Goal: Information Seeking & Learning: Learn about a topic

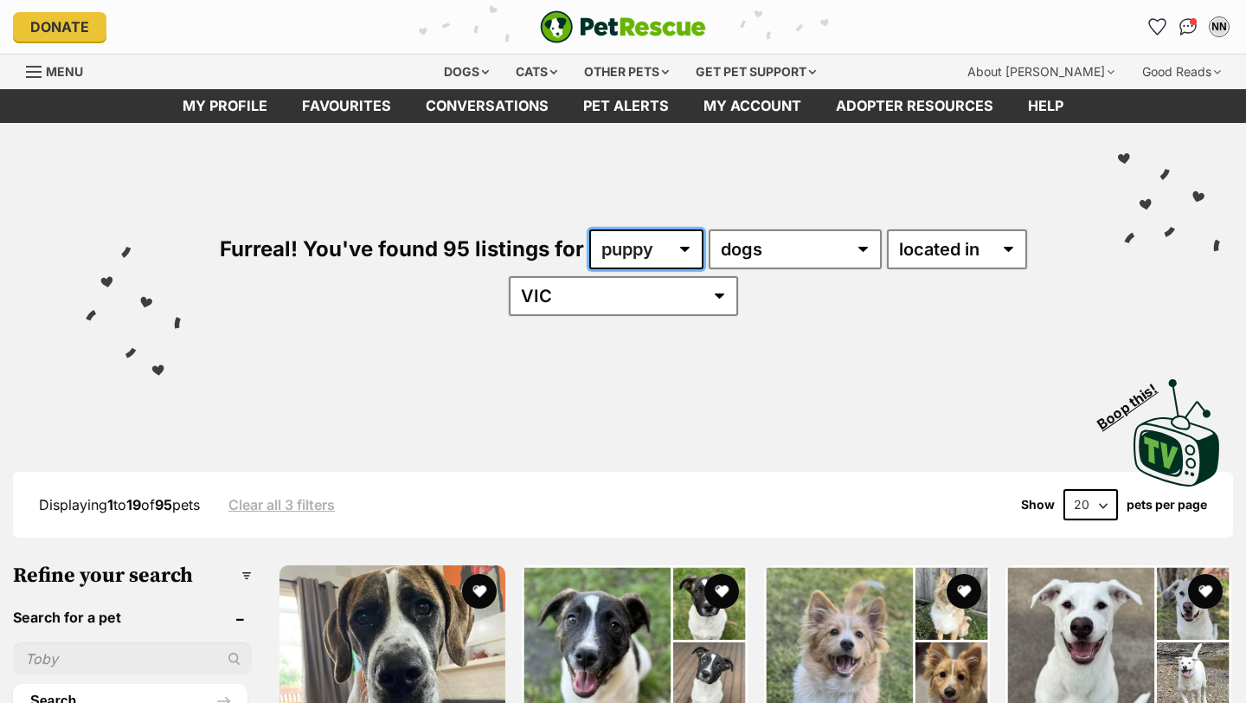
click at [671, 255] on select "any age puppy adult senior" at bounding box center [646, 249] width 114 height 40
select select "any"
click at [589, 229] on select "any age puppy adult senior" at bounding box center [646, 249] width 114 height 40
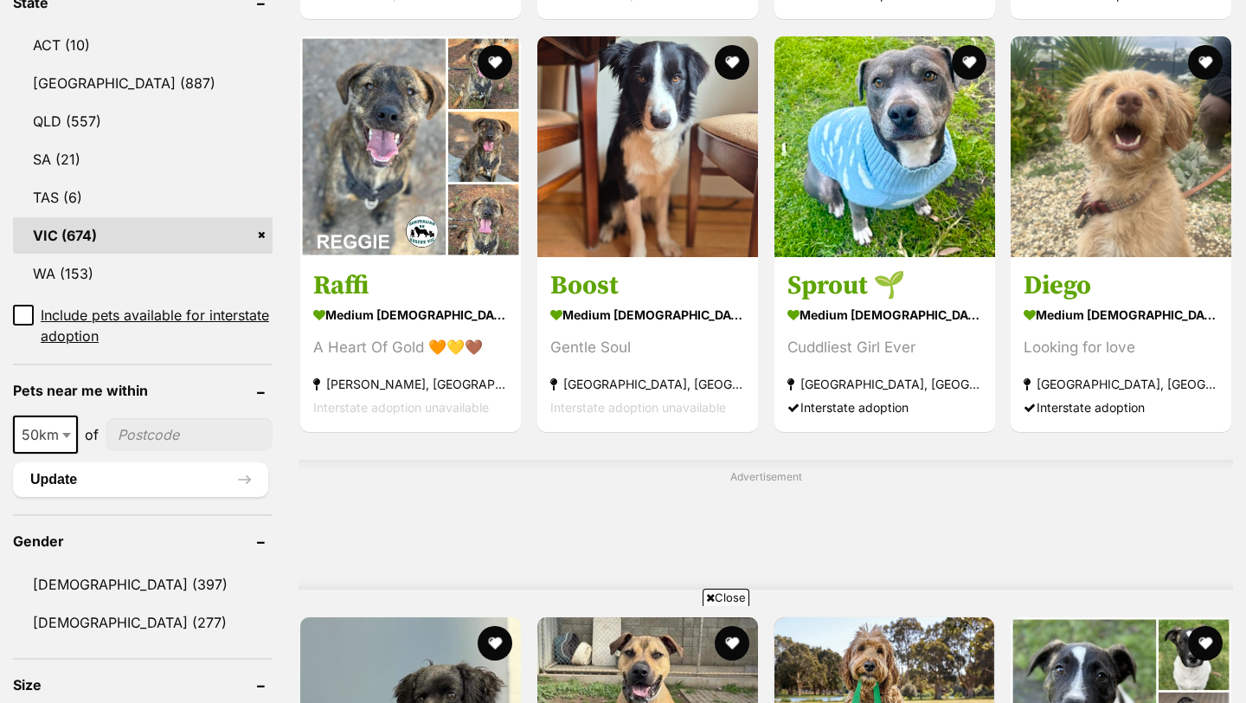
scroll to position [1333, 0]
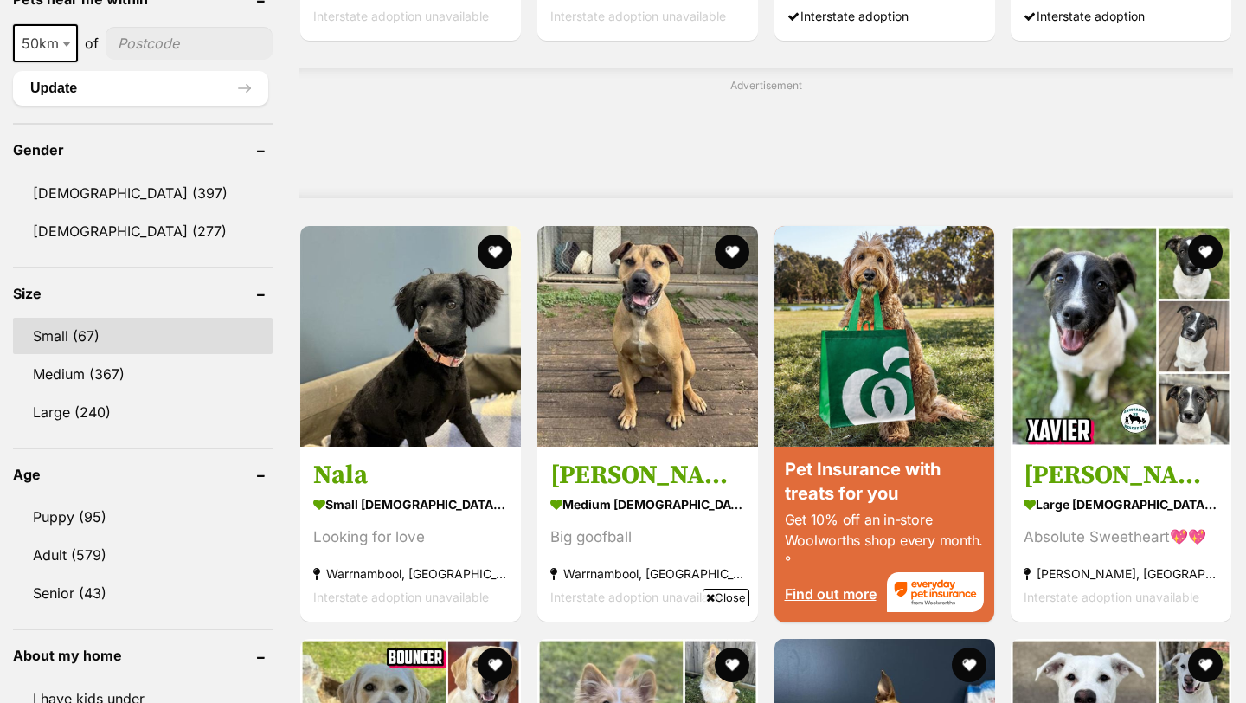
click at [165, 318] on link "Small (67)" at bounding box center [143, 336] width 260 height 36
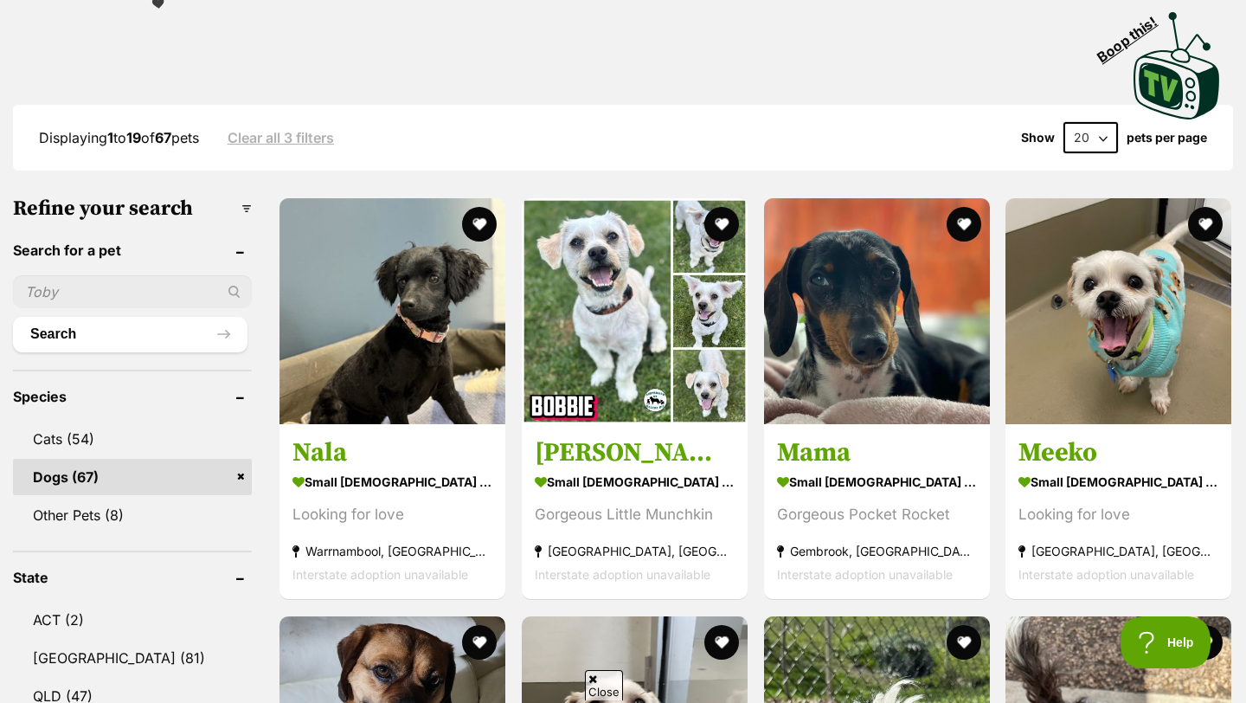
click at [1107, 139] on select "20 40 60" at bounding box center [1091, 137] width 55 height 31
select select "60"
click at [1064, 123] on select "20 40 60" at bounding box center [1091, 137] width 55 height 31
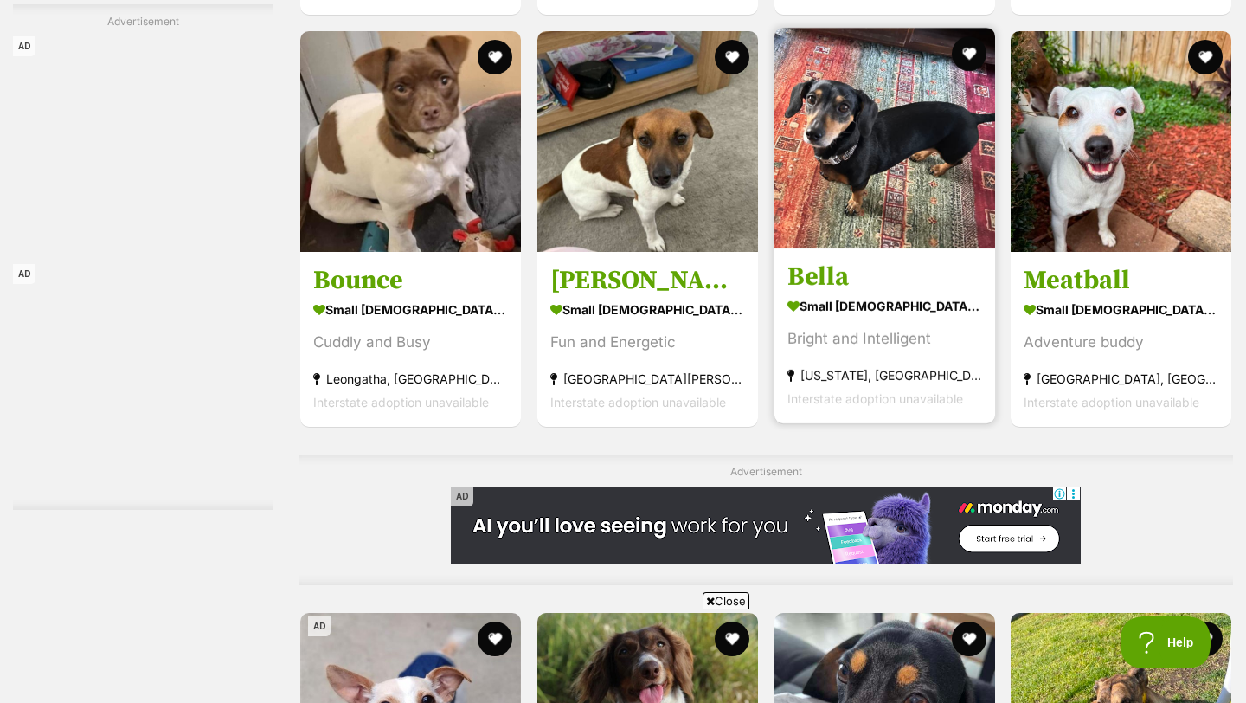
click at [845, 264] on link "Bella small female Dog Bright and Intelligent Vermont, VIC Interstate adoption …" at bounding box center [885, 336] width 221 height 176
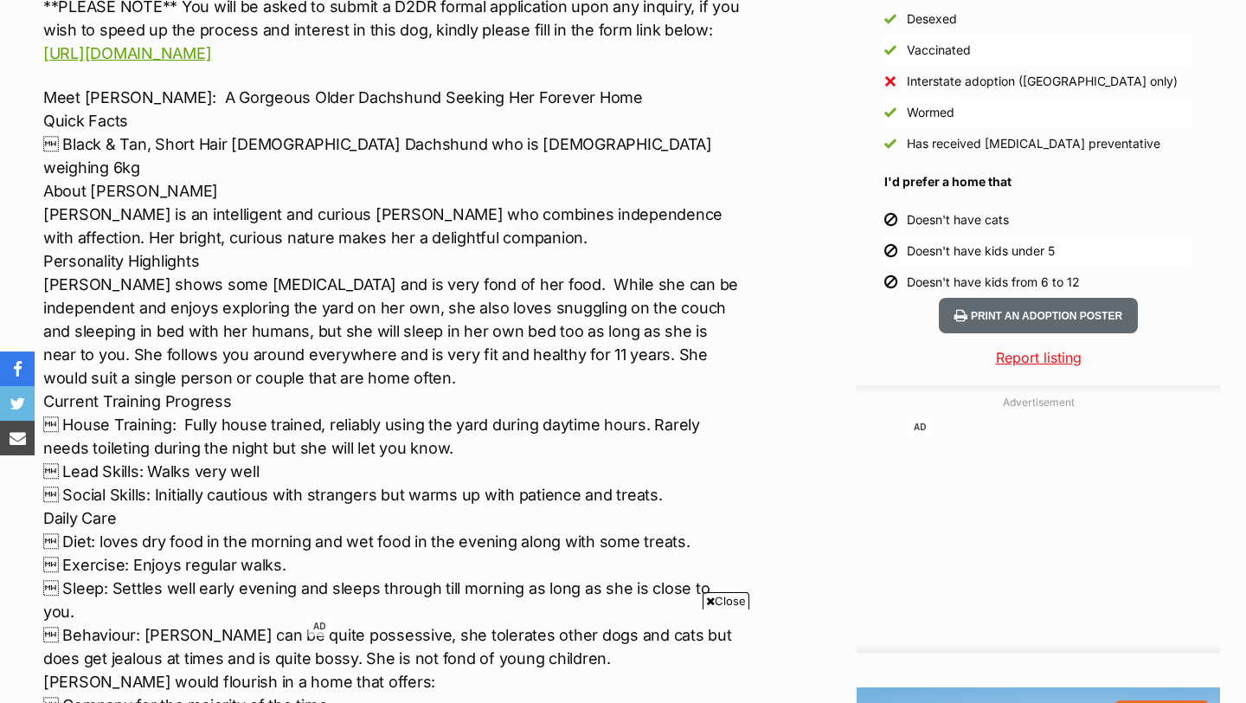
scroll to position [1620, 0]
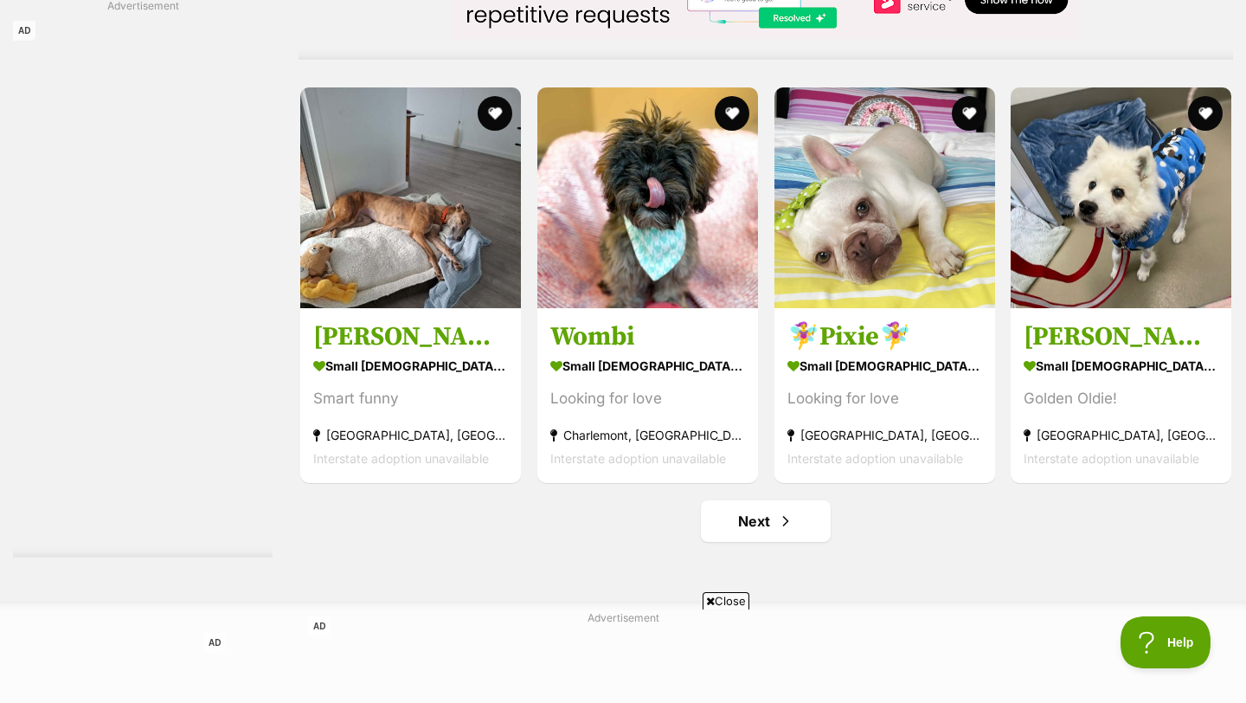
scroll to position [7781, 0]
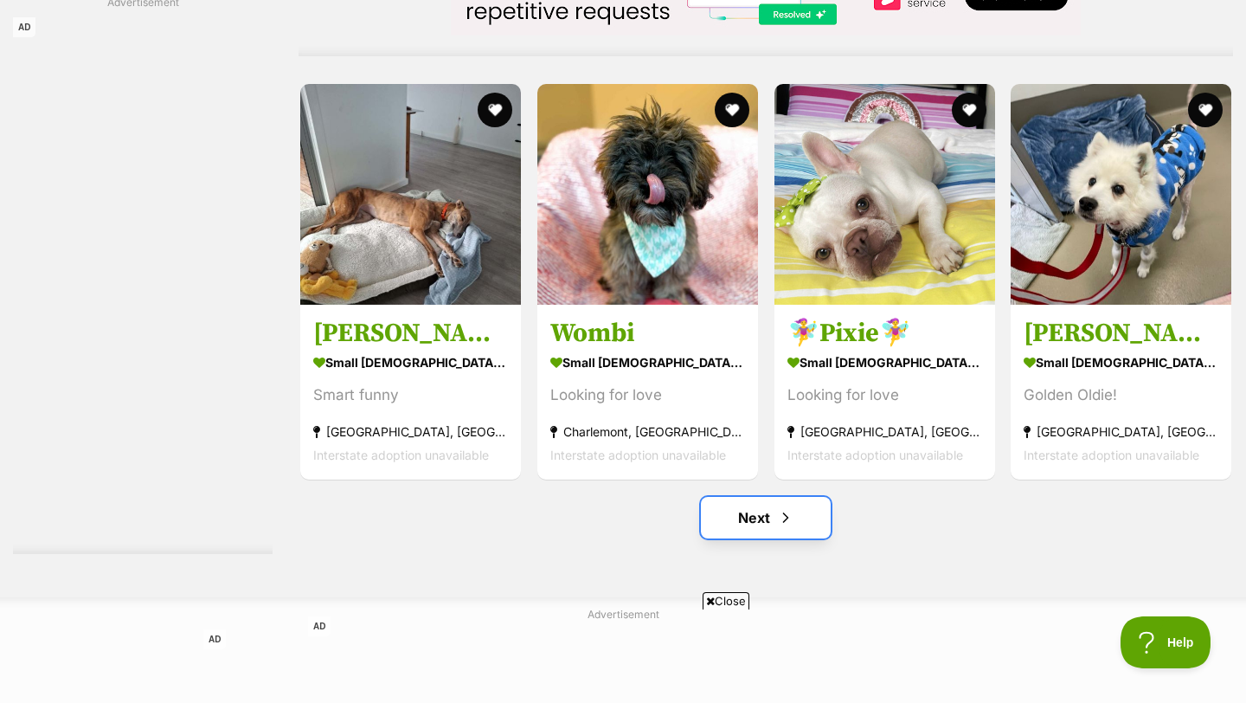
click at [747, 517] on link "Next" at bounding box center [766, 518] width 130 height 42
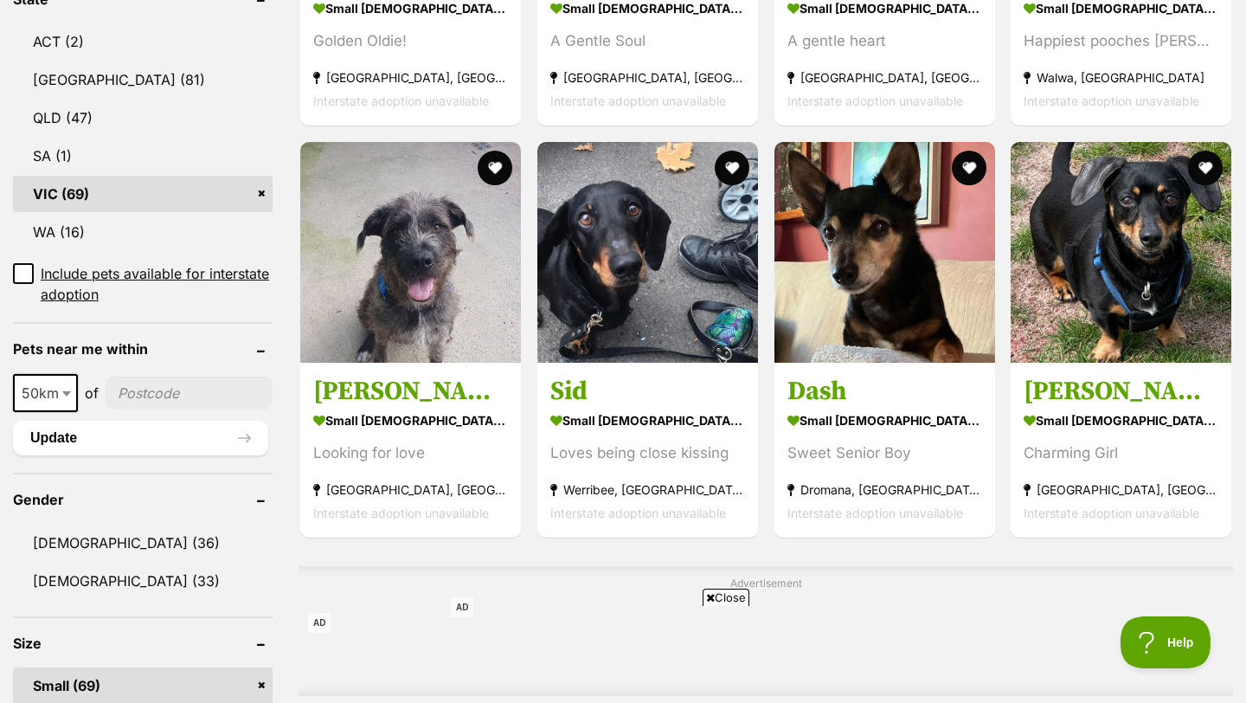
scroll to position [947, 0]
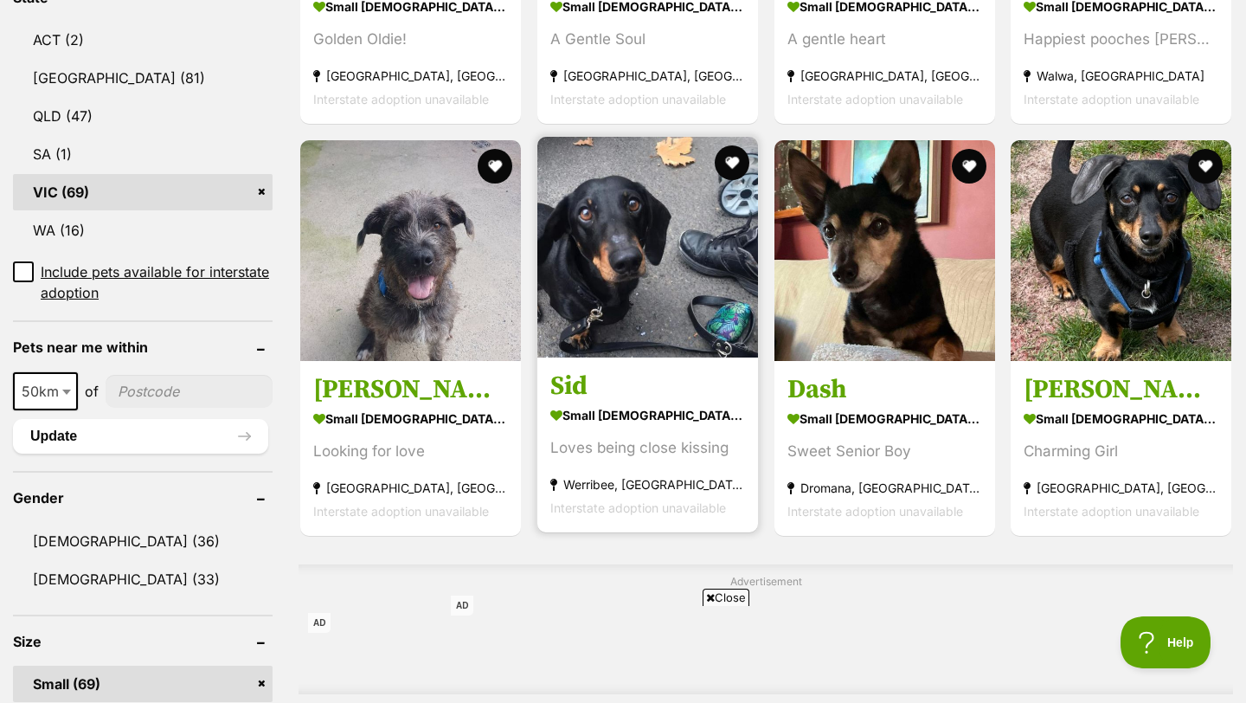
click at [687, 484] on strong "Werribee, VIC" at bounding box center [647, 484] width 195 height 23
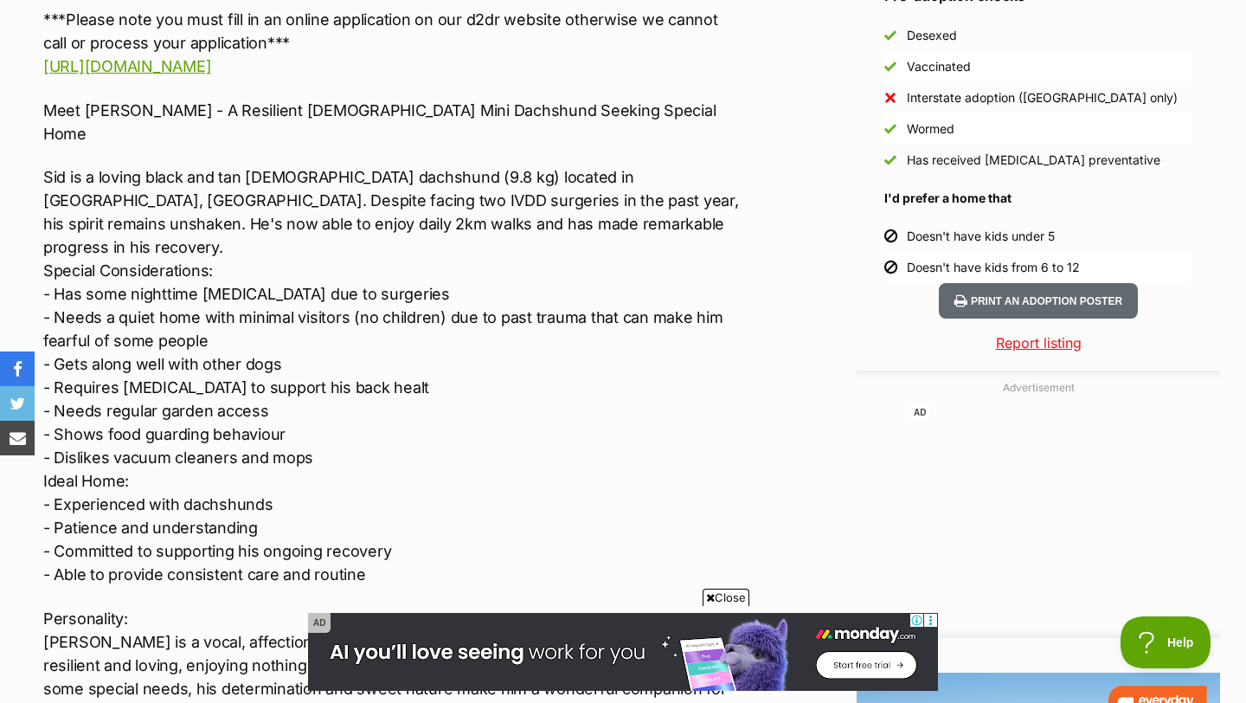
scroll to position [1598, 0]
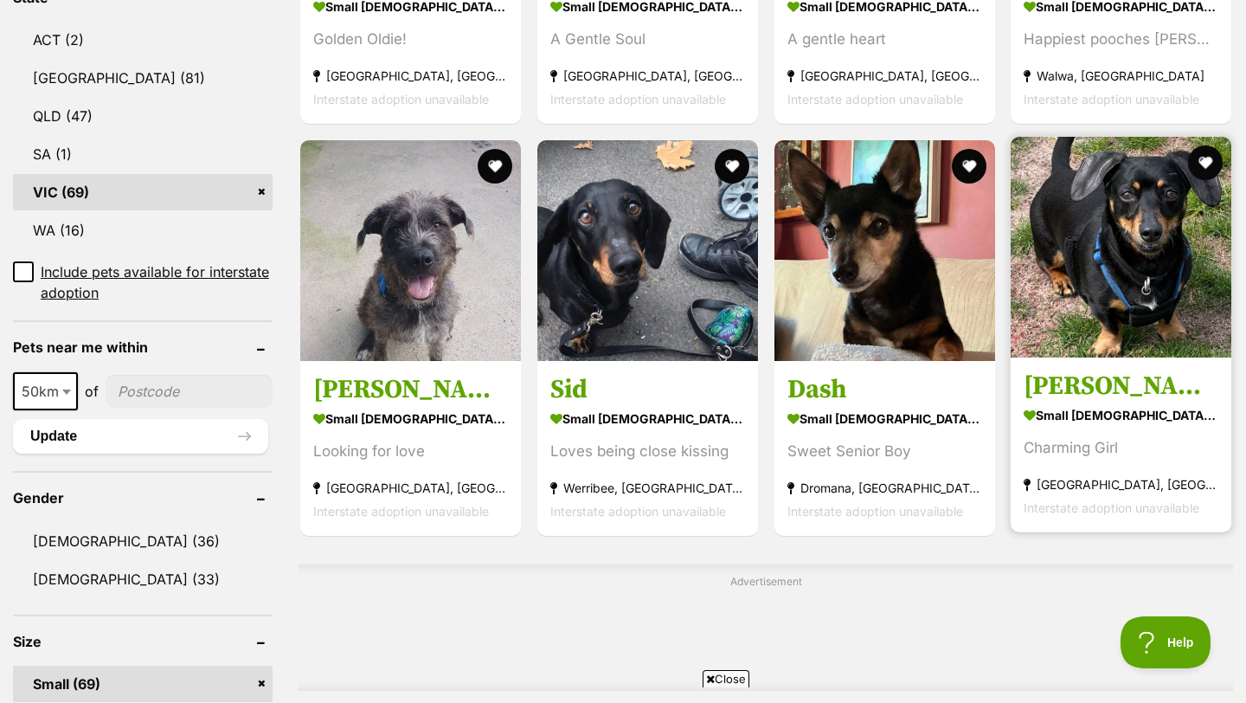
click at [1039, 324] on img at bounding box center [1121, 247] width 221 height 221
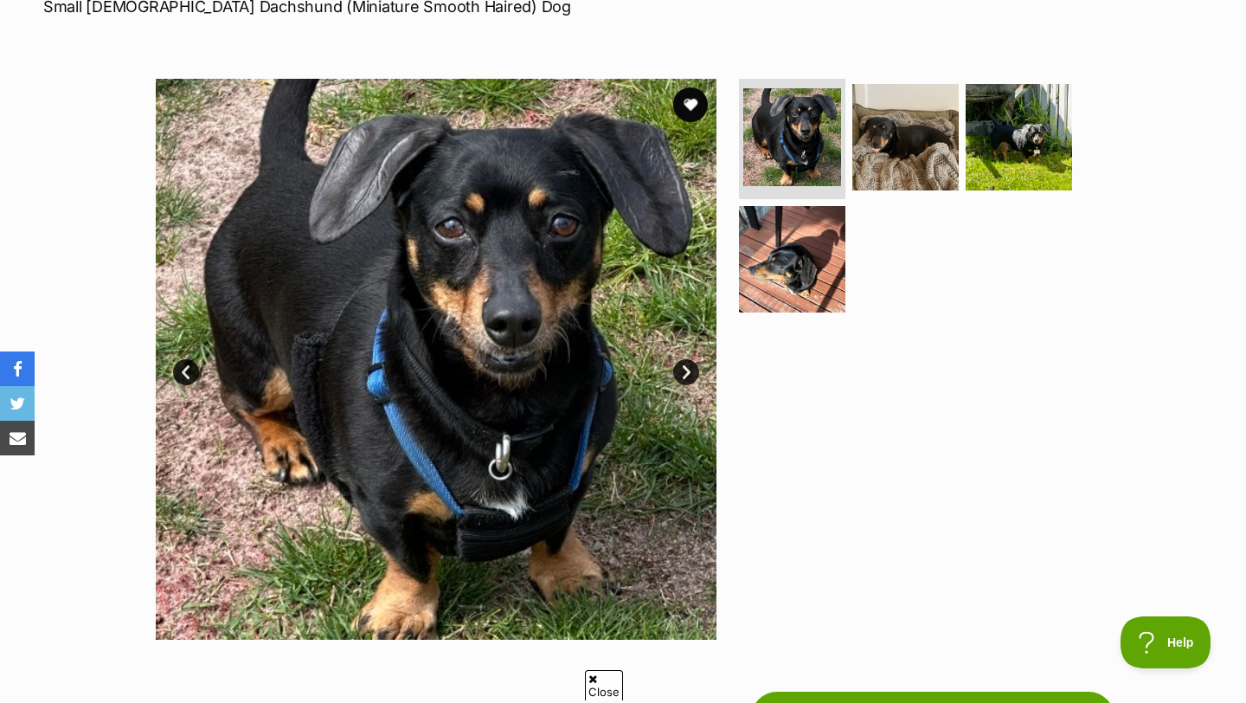
scroll to position [235, 0]
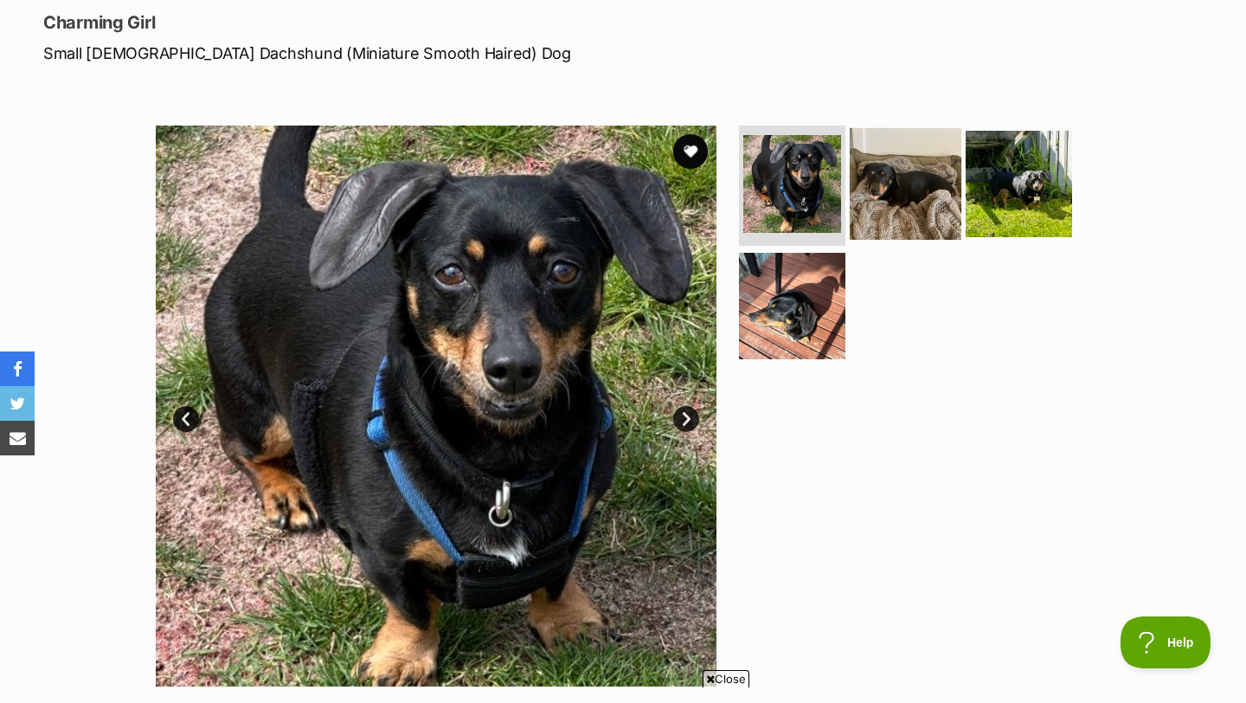
click at [903, 202] on img at bounding box center [906, 183] width 112 height 112
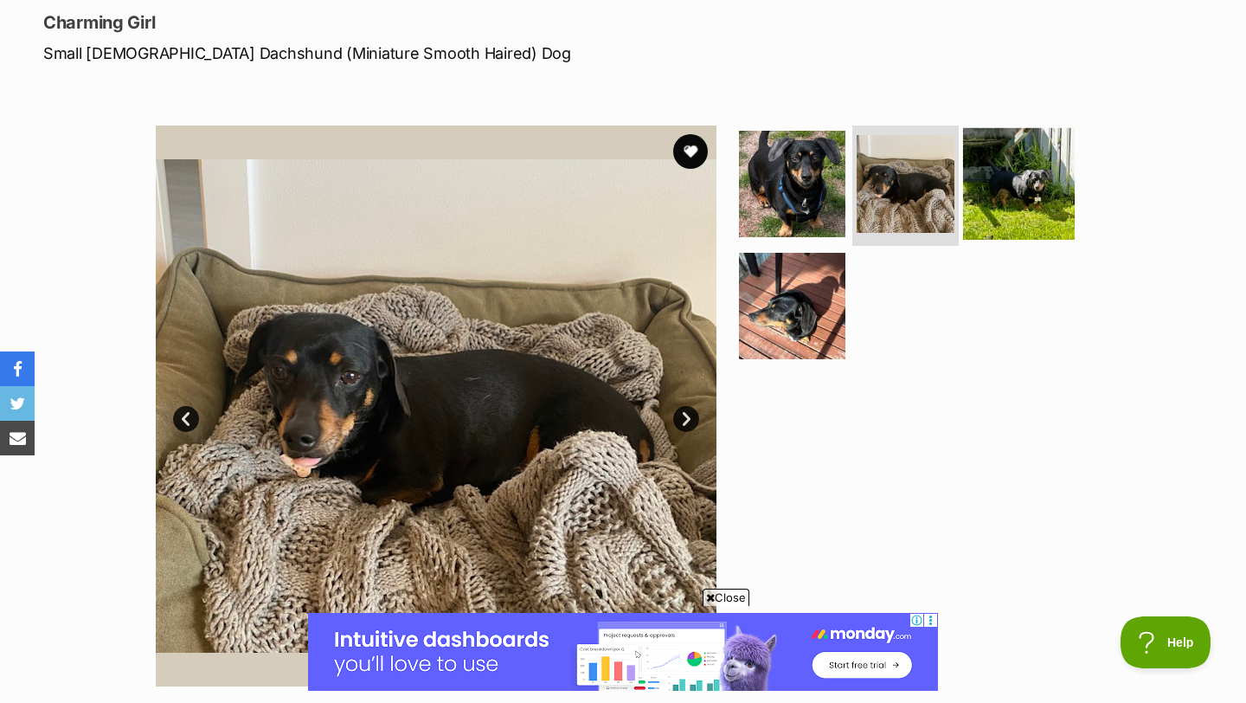
scroll to position [0, 0]
click at [1064, 147] on img at bounding box center [1019, 183] width 112 height 112
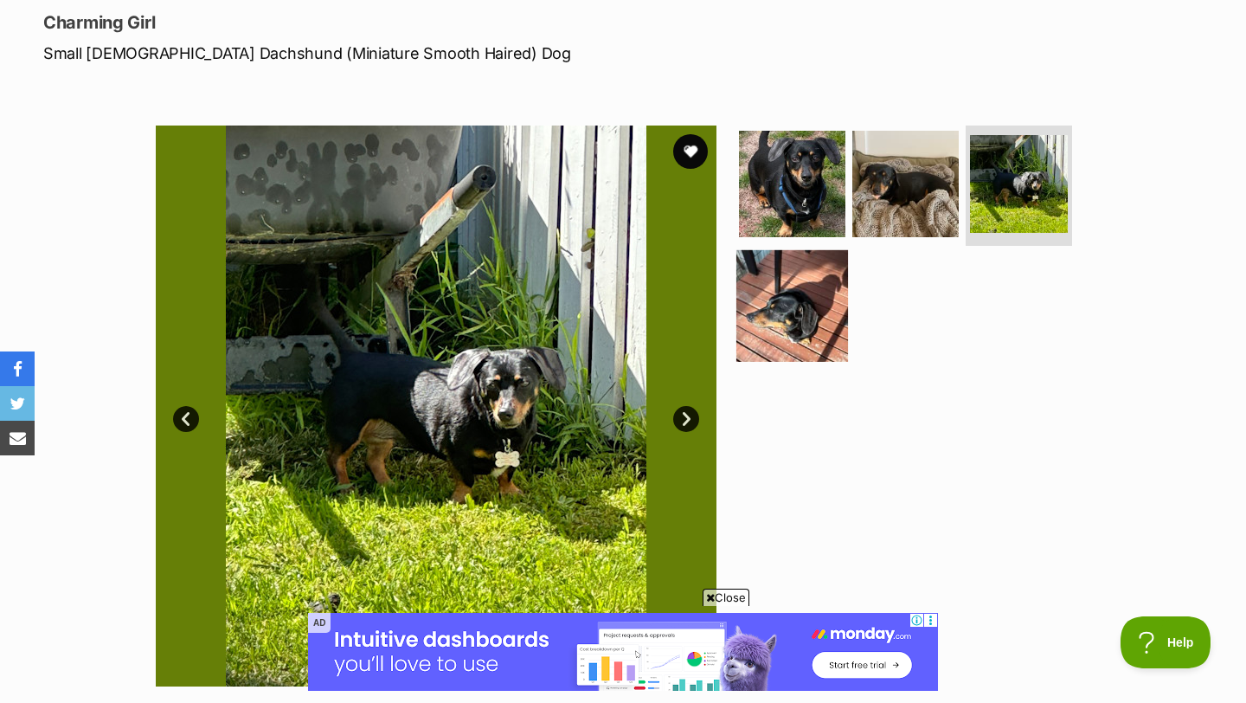
click at [825, 283] on img at bounding box center [792, 306] width 112 height 112
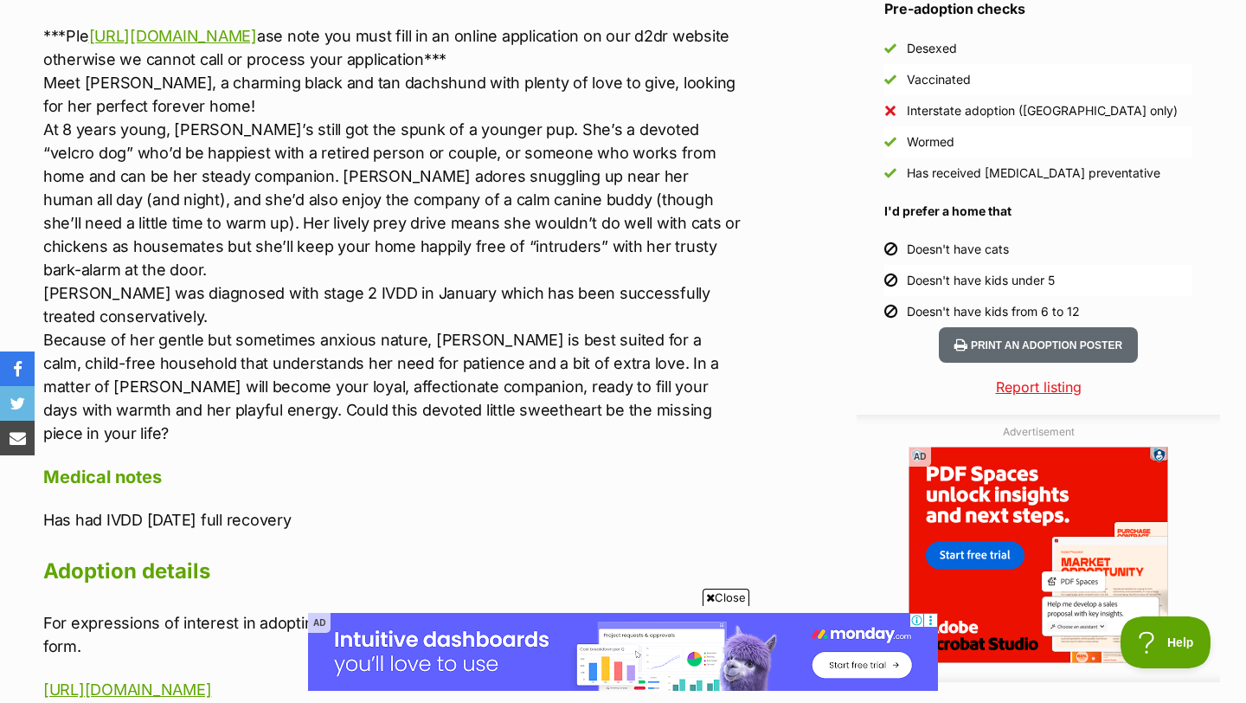
scroll to position [1581, 0]
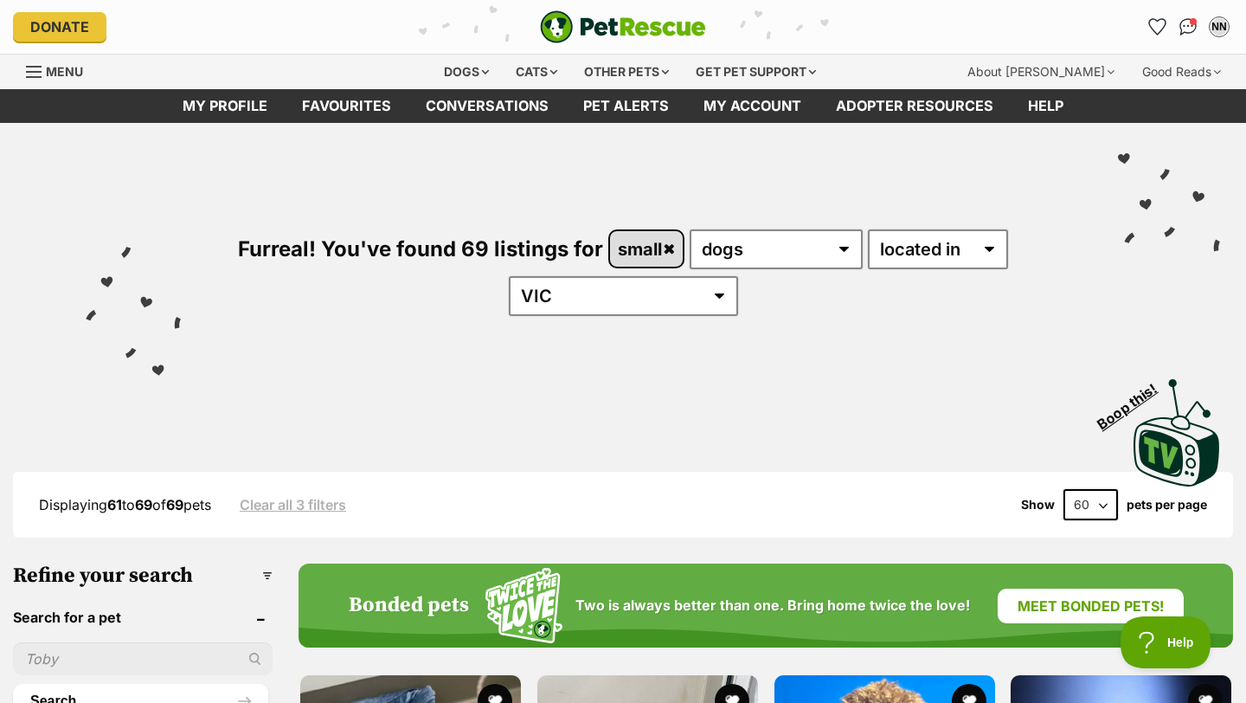
click at [671, 248] on link "small" at bounding box center [647, 248] width 74 height 35
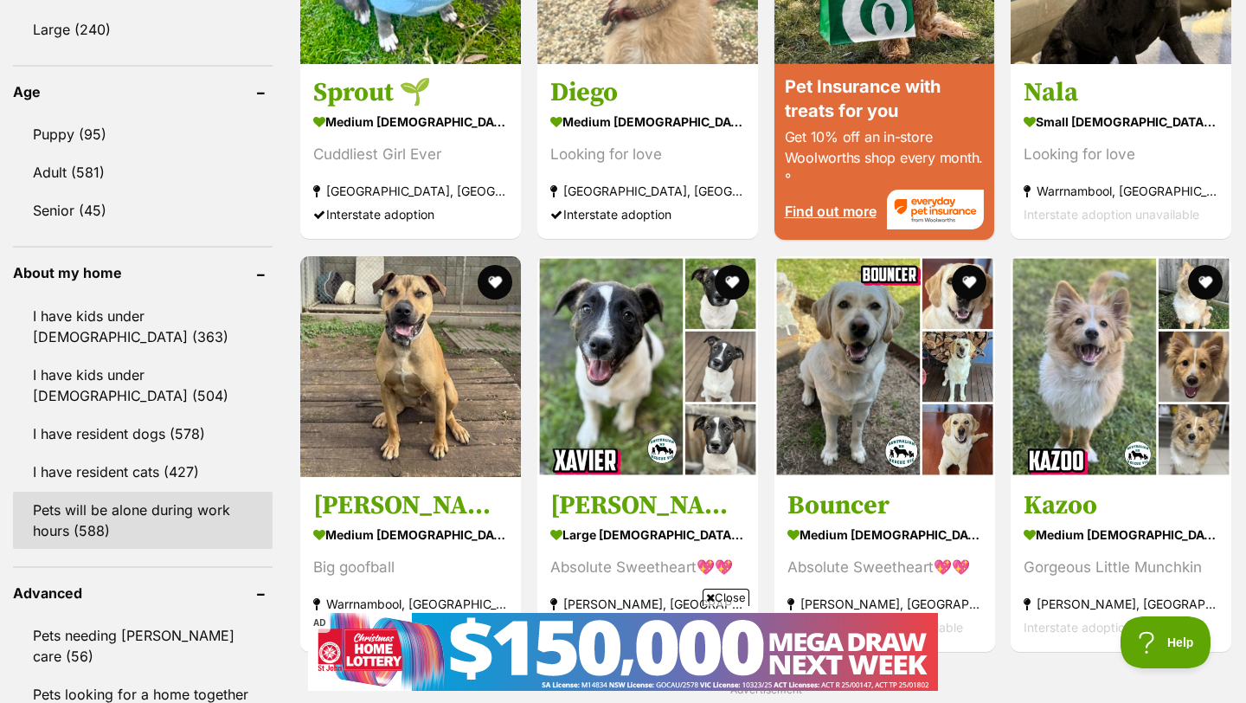
click at [85, 492] on link "Pets will be alone during work hours (588)" at bounding box center [143, 520] width 260 height 57
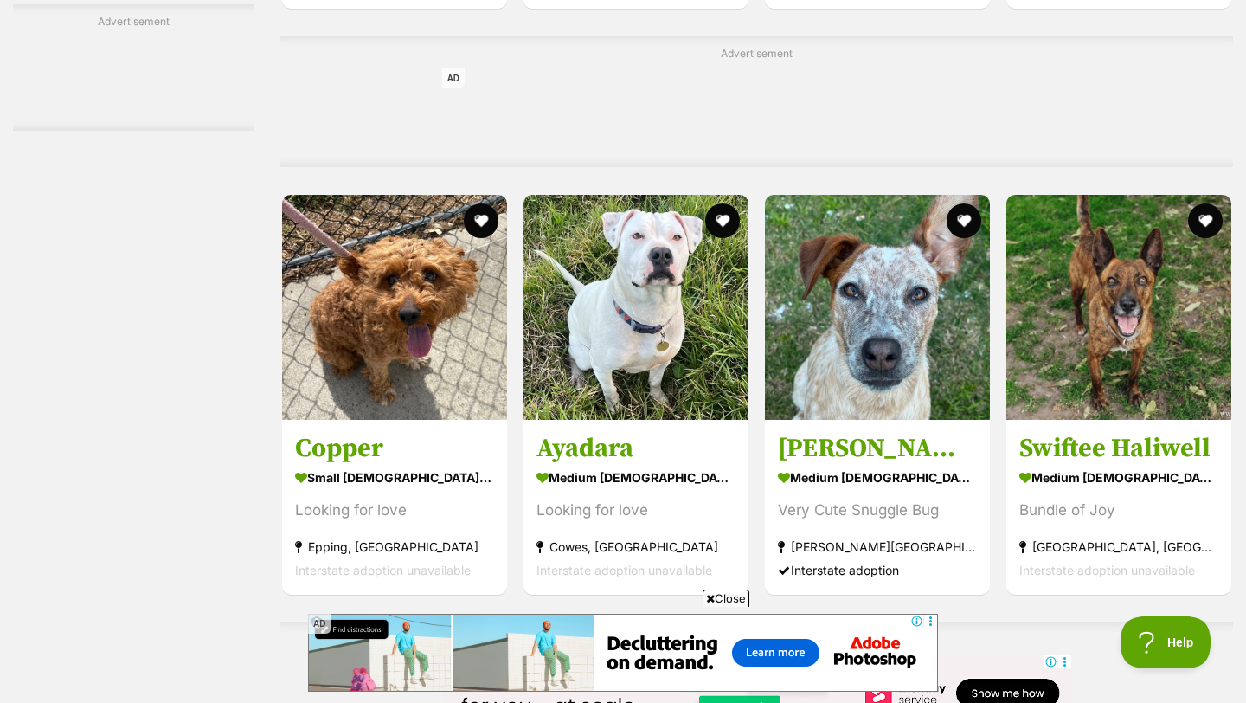
scroll to position [3971, 0]
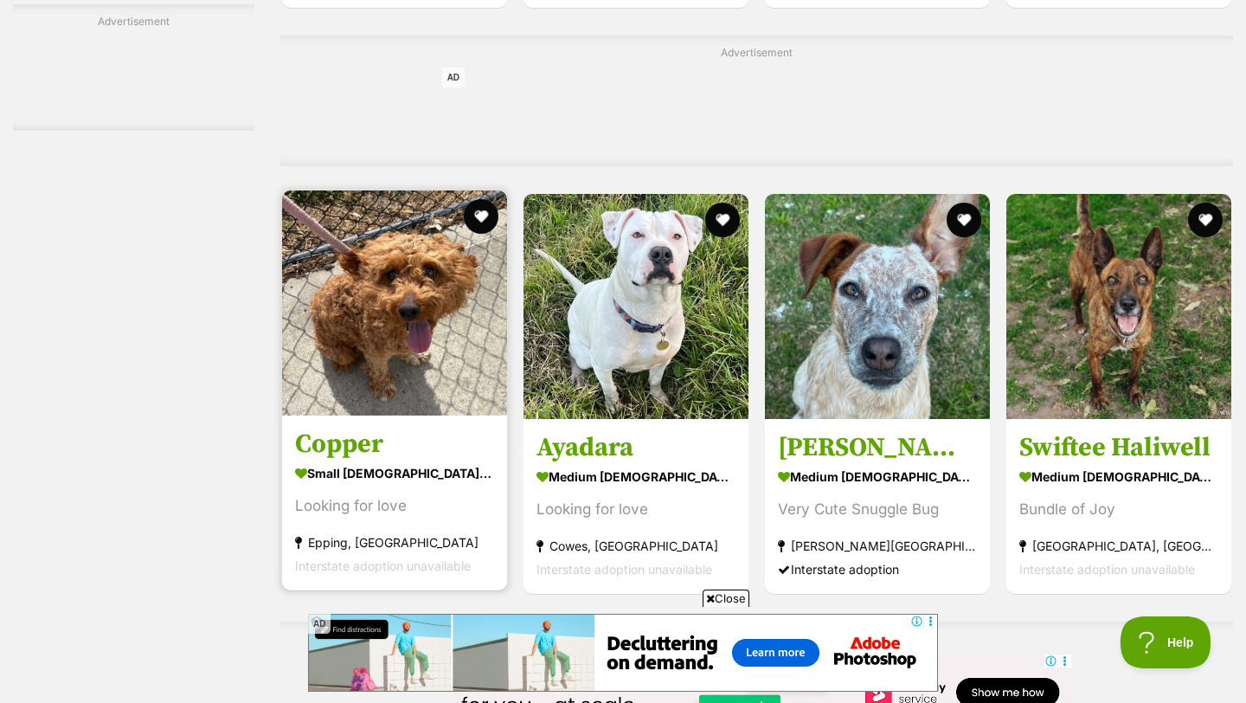
click at [415, 437] on h3 "Copper" at bounding box center [394, 444] width 199 height 33
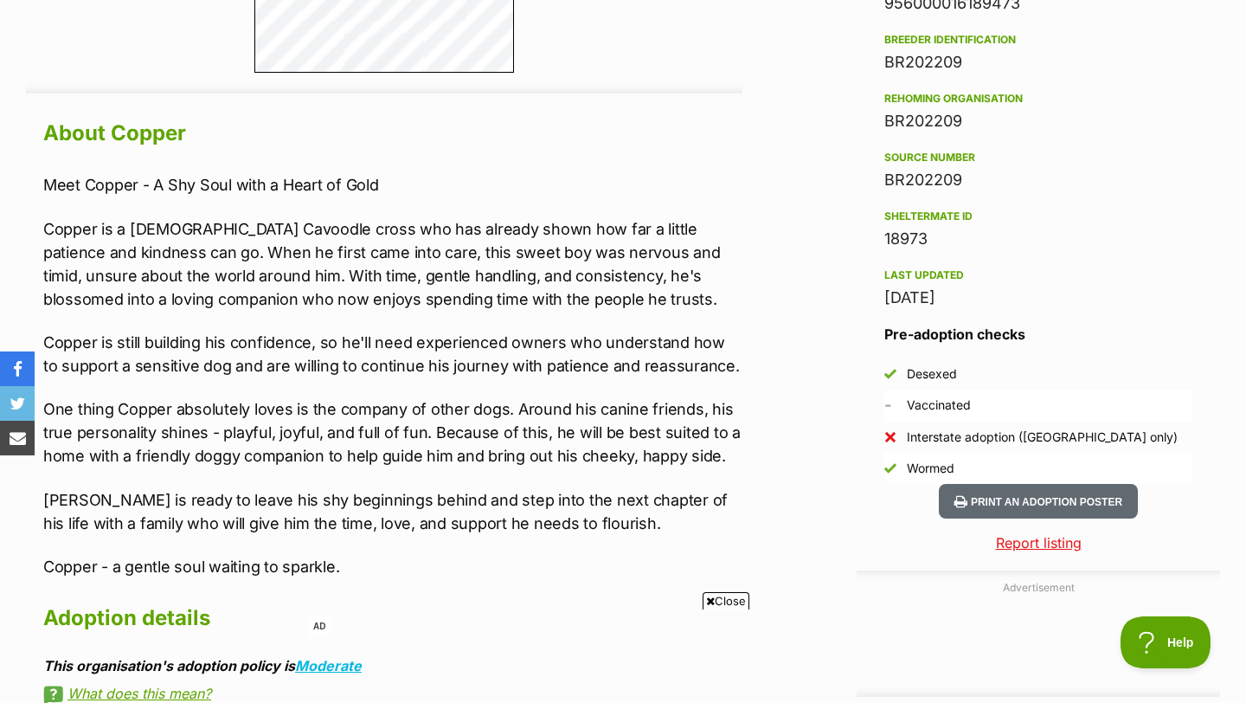
scroll to position [1431, 0]
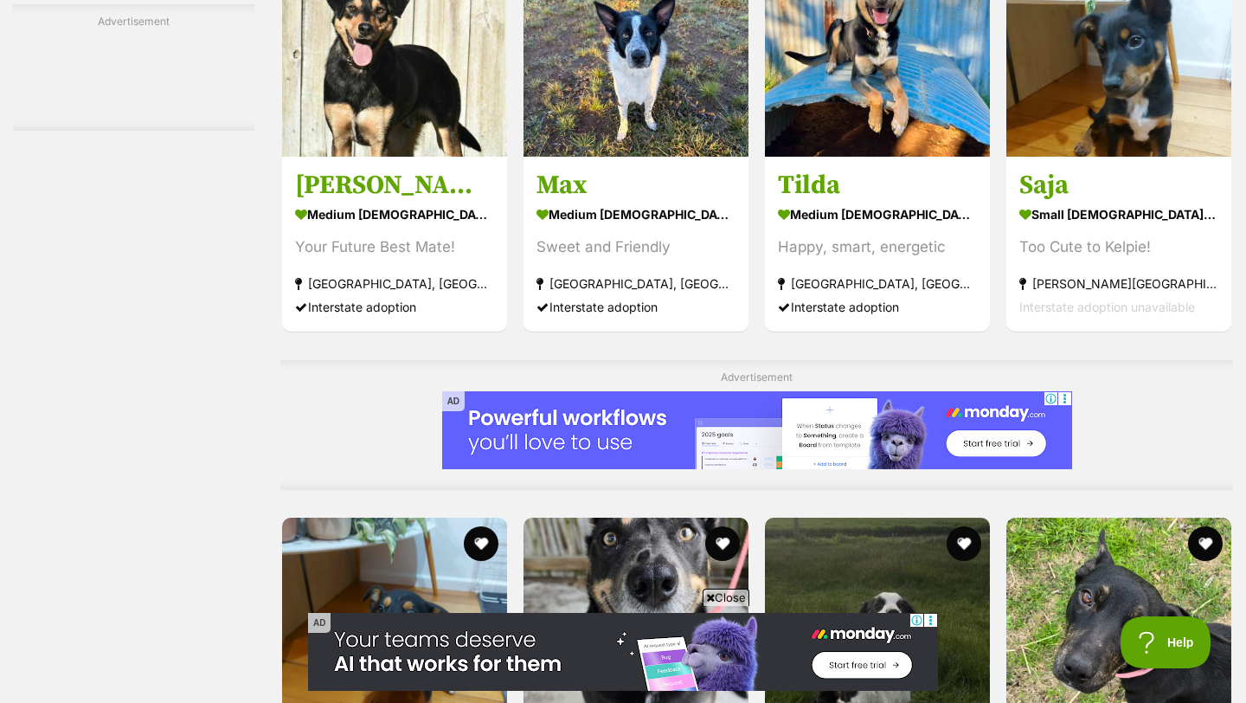
scroll to position [6824, 0]
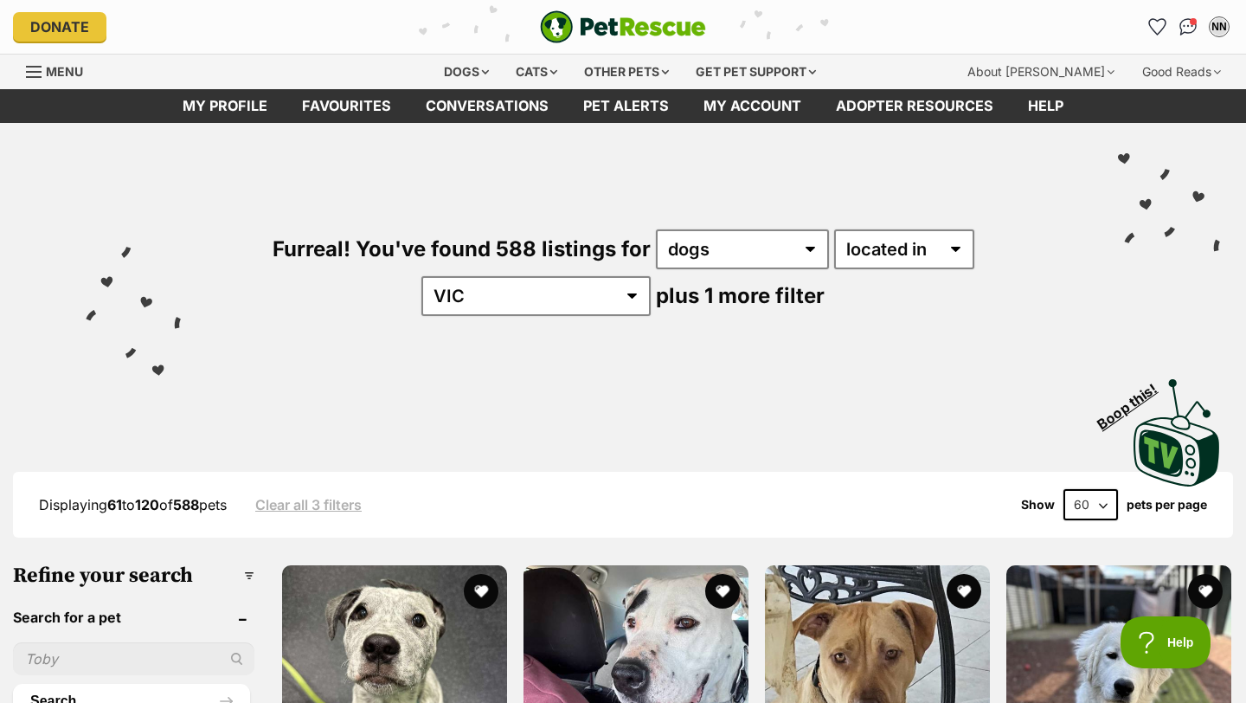
click at [61, 72] on span "Menu" at bounding box center [64, 71] width 37 height 15
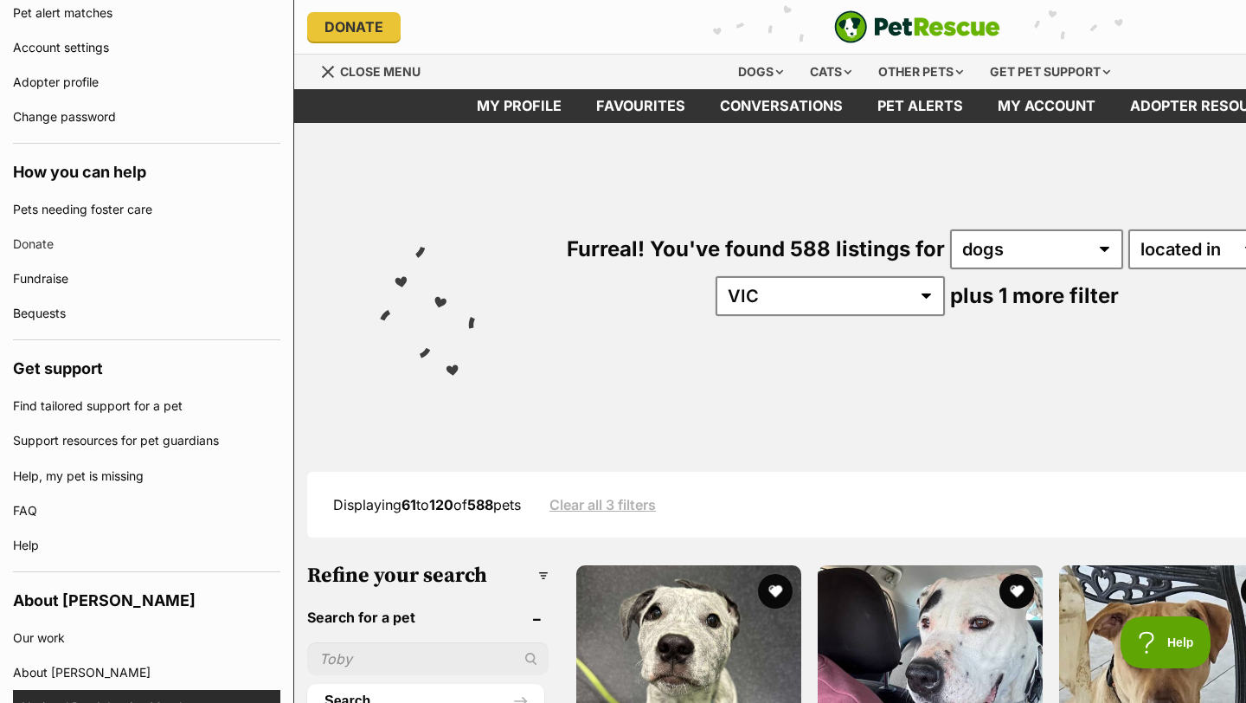
scroll to position [664, 0]
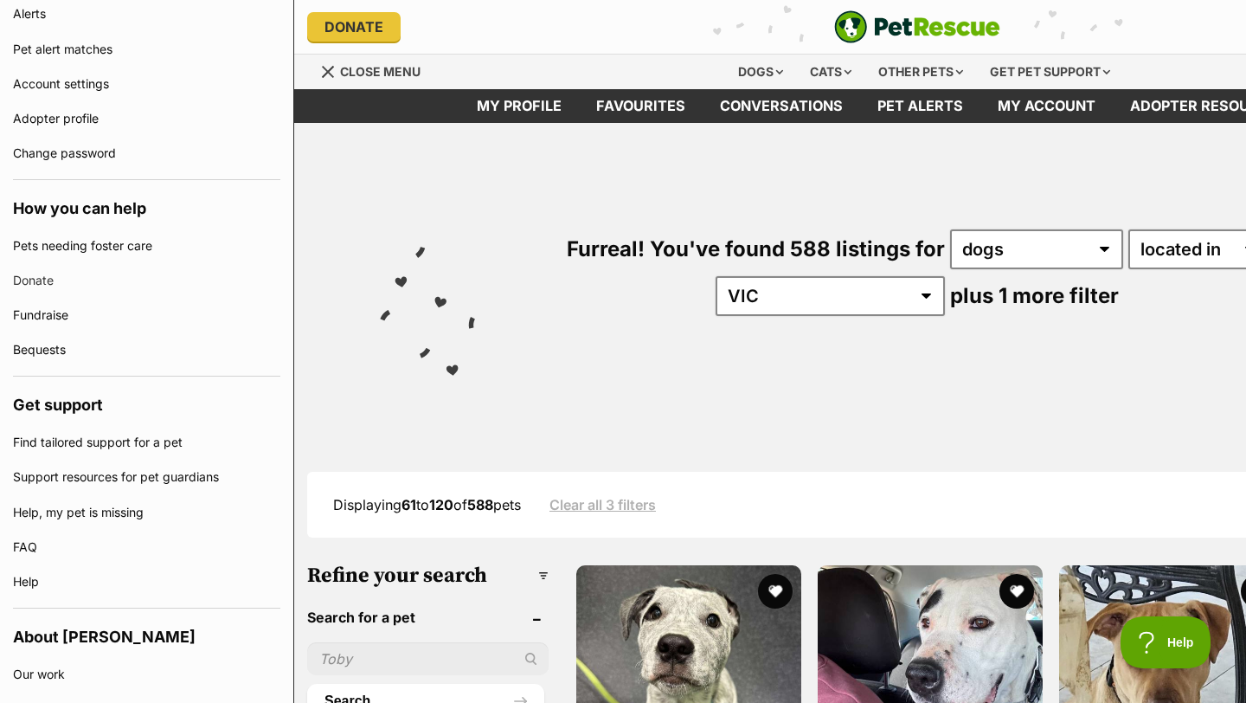
click at [85, 216] on h4 "How you can help" at bounding box center [146, 204] width 267 height 48
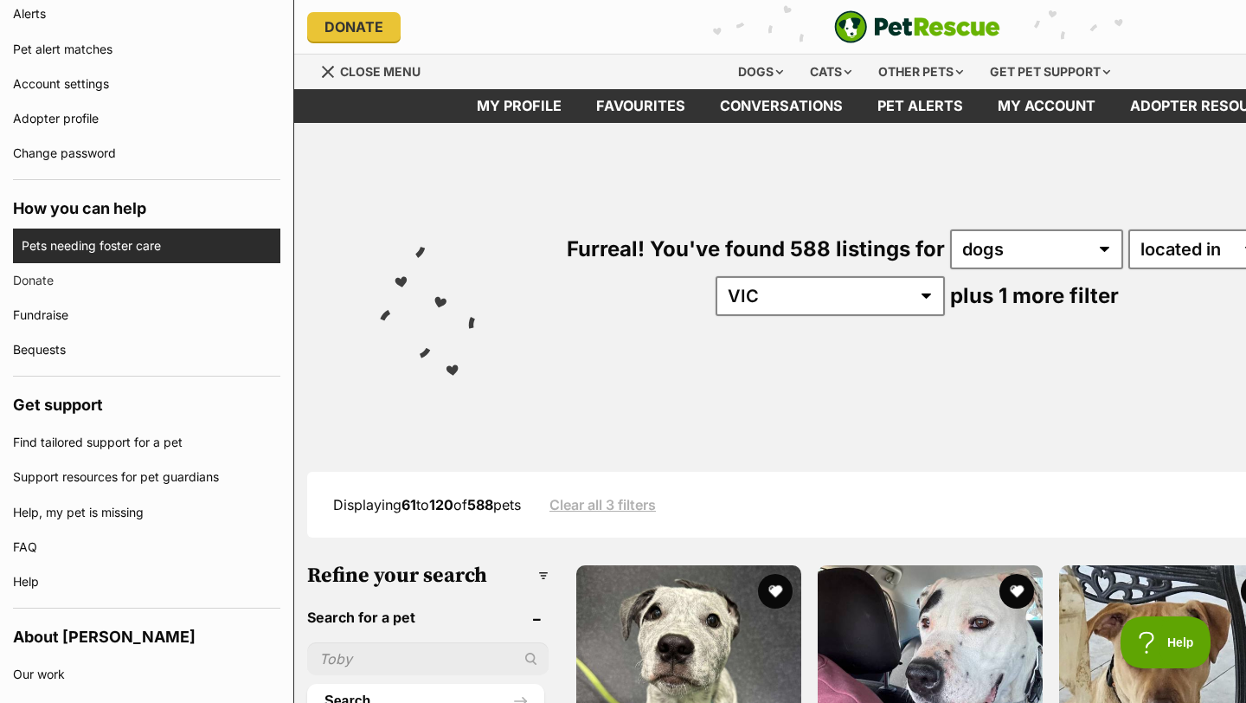
click at [83, 248] on link "Pets needing foster care" at bounding box center [151, 245] width 259 height 35
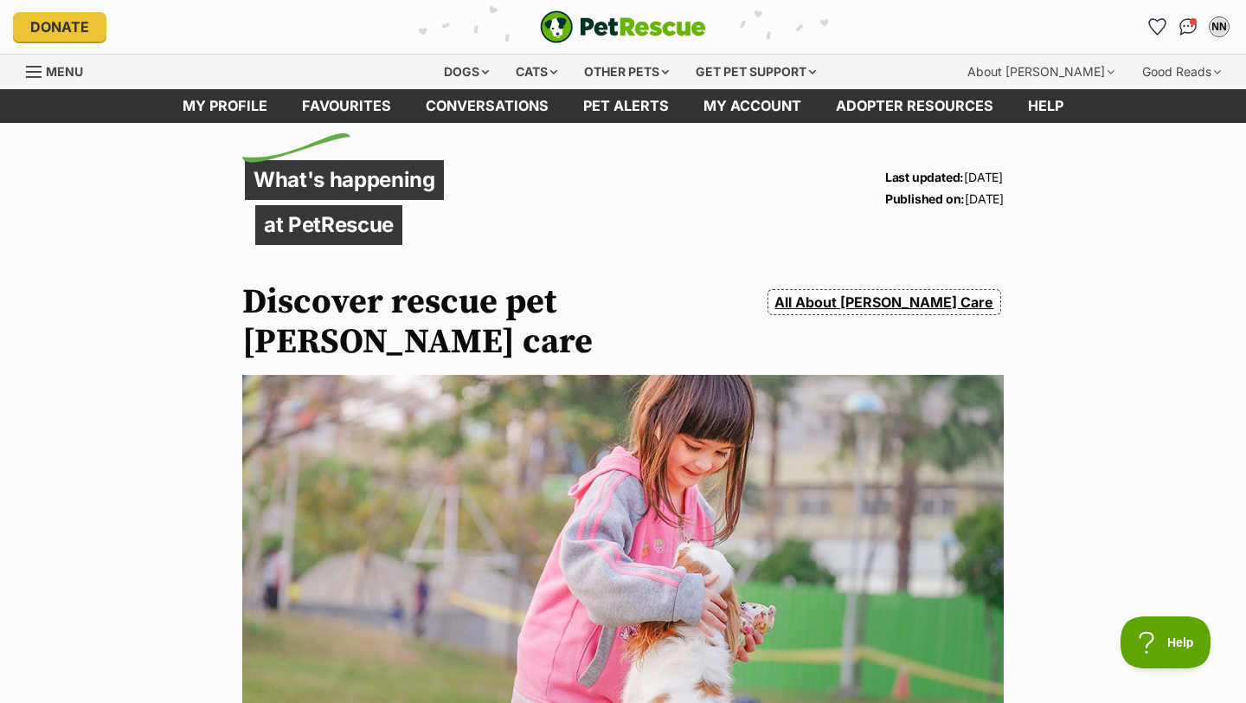
click at [26, 71] on span "Menu" at bounding box center [34, 72] width 16 height 2
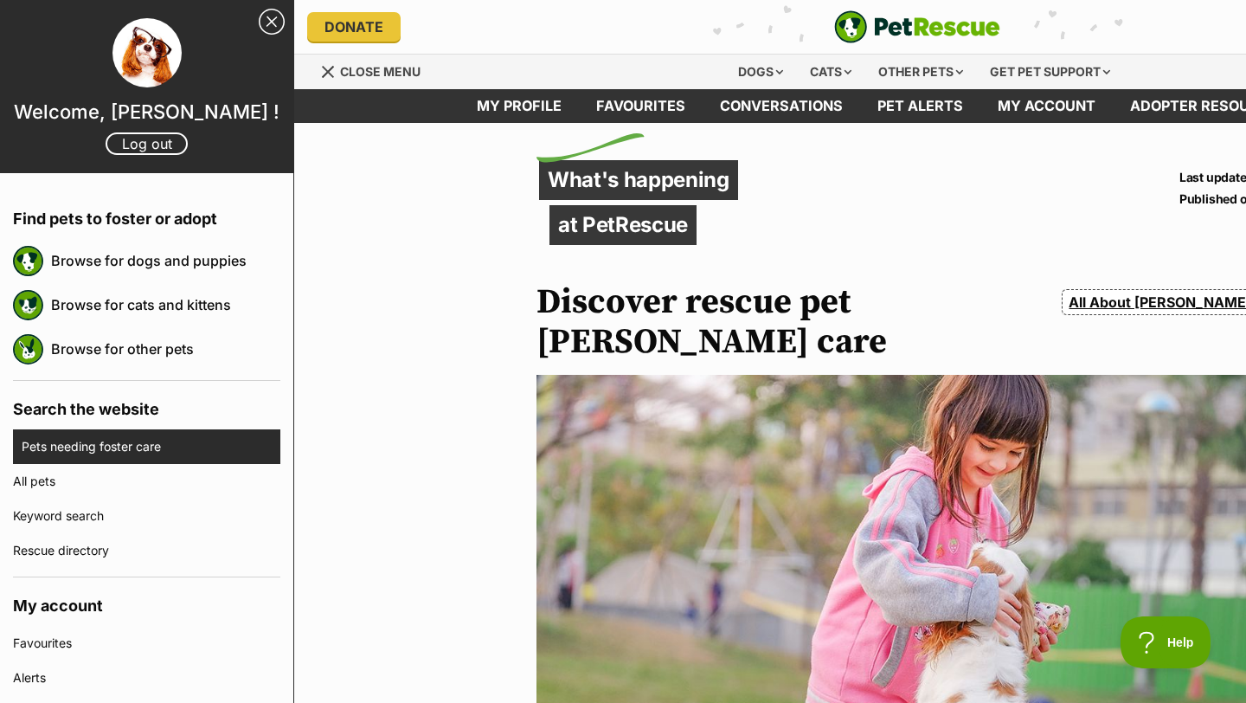
click at [78, 447] on link "Pets needing foster care" at bounding box center [151, 446] width 259 height 35
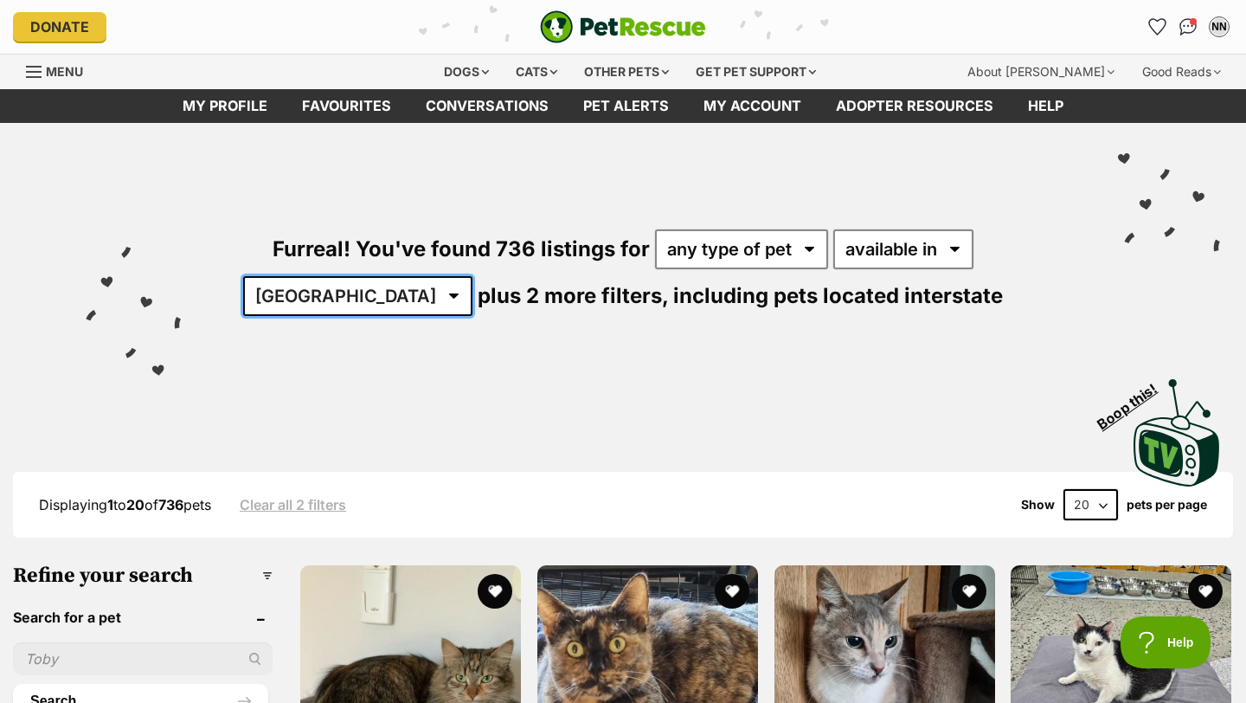
click at [473, 276] on select "[GEOGRAPHIC_DATA] [GEOGRAPHIC_DATA] [GEOGRAPHIC_DATA] [GEOGRAPHIC_DATA] [GEOGRA…" at bounding box center [357, 296] width 229 height 40
select select "VIC"
click at [473, 276] on select "[GEOGRAPHIC_DATA] [GEOGRAPHIC_DATA] [GEOGRAPHIC_DATA] [GEOGRAPHIC_DATA] [GEOGRA…" at bounding box center [357, 296] width 229 height 40
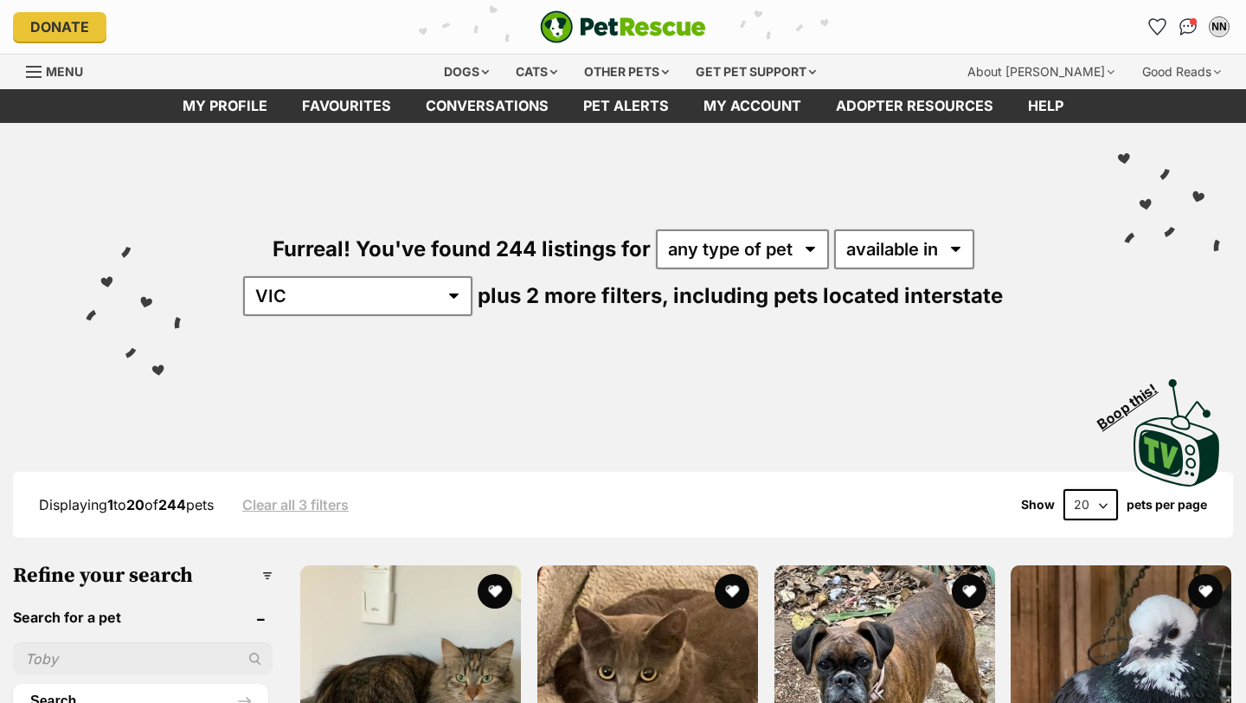
select select "disabled"
click at [834, 229] on select "available in located in" at bounding box center [904, 249] width 140 height 40
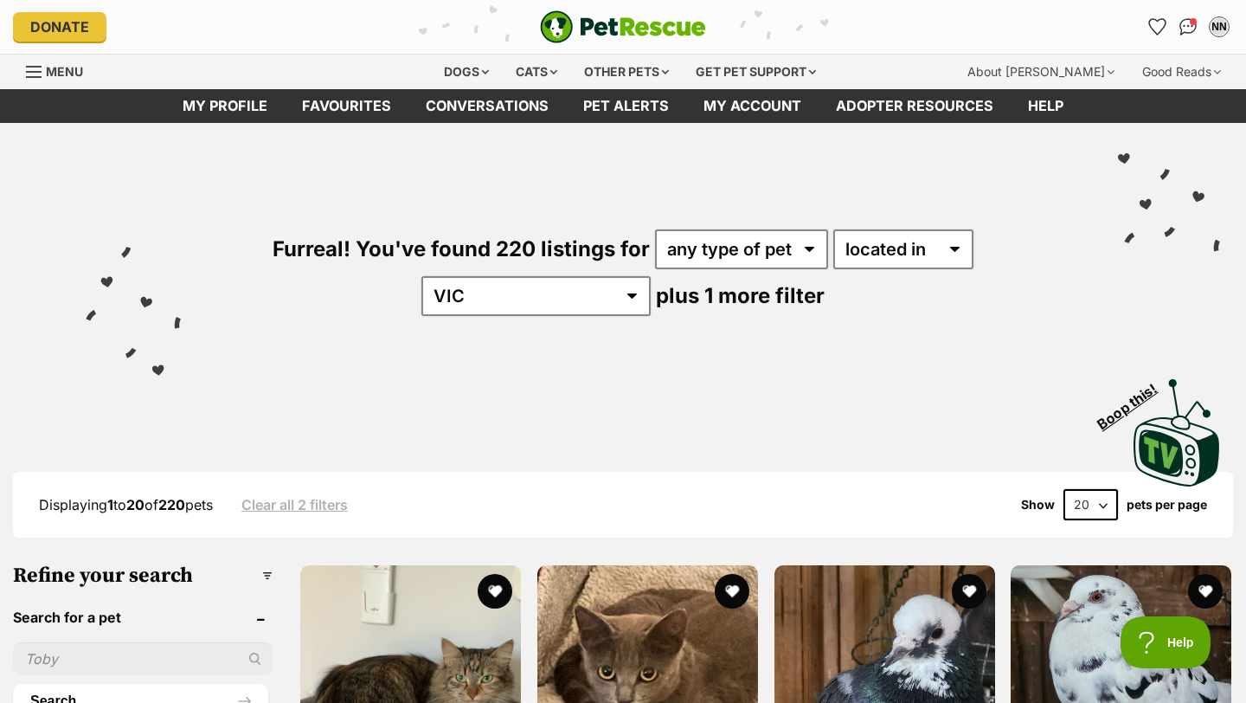
click at [1100, 502] on select "20 40 60" at bounding box center [1091, 504] width 55 height 31
select select "60"
click at [1064, 489] on select "20 40 60" at bounding box center [1091, 504] width 55 height 31
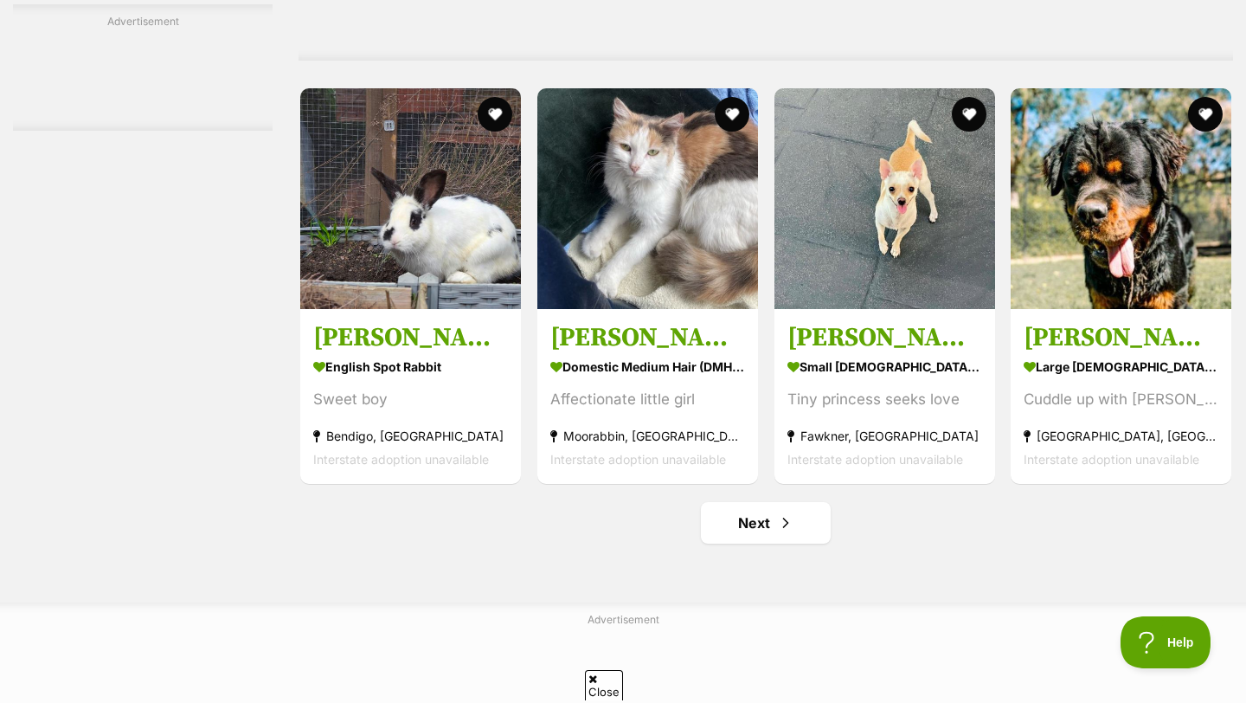
scroll to position [7961, 0]
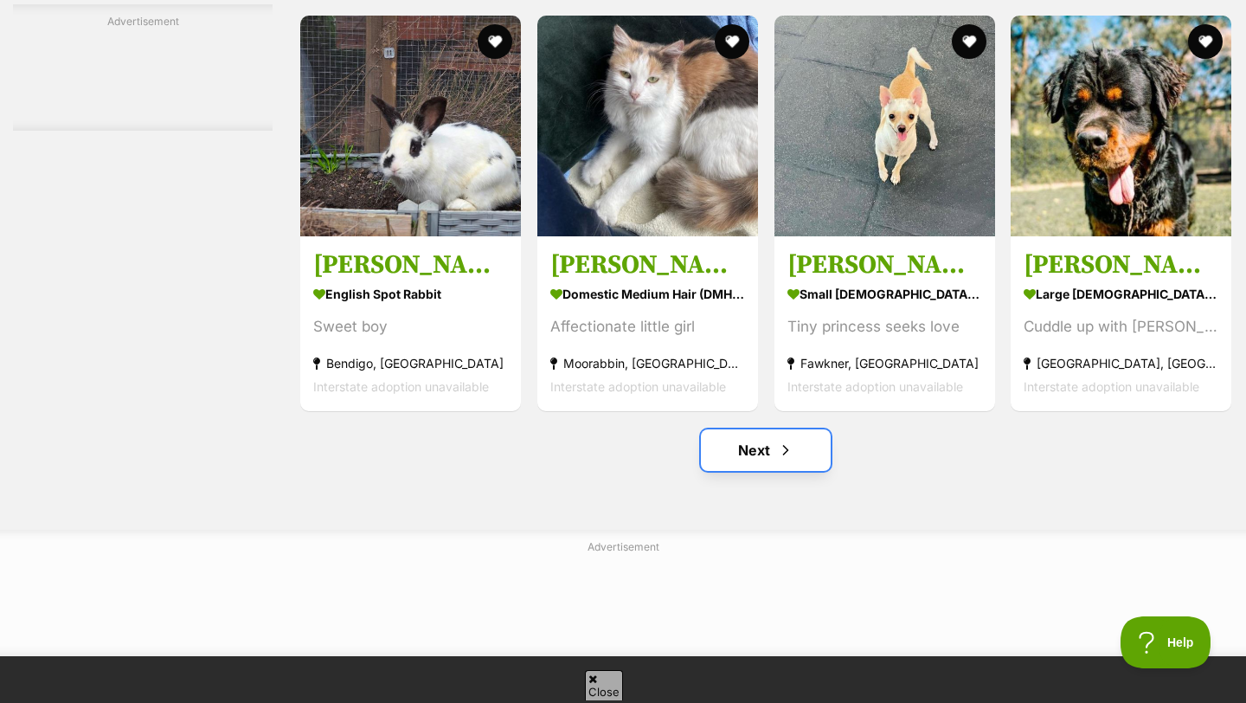
click at [797, 464] on link "Next" at bounding box center [766, 450] width 130 height 42
